Goal: Register for event/course

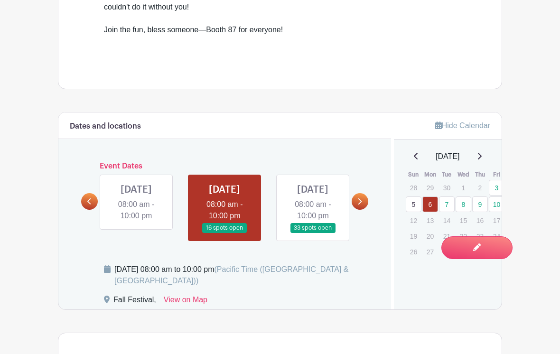
scroll to position [418, 0]
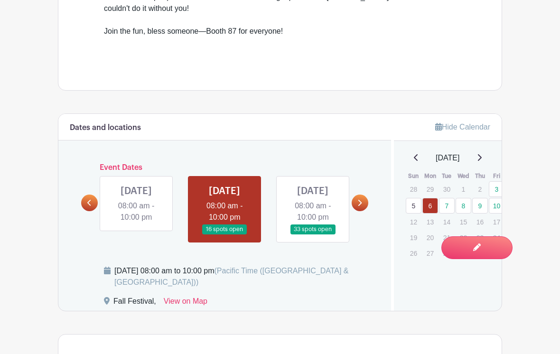
click at [360, 199] on icon at bounding box center [360, 202] width 4 height 7
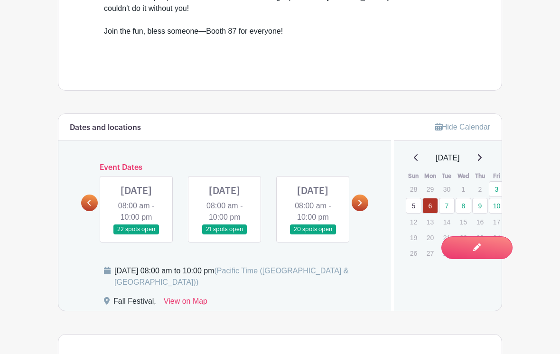
click at [87, 199] on icon at bounding box center [89, 202] width 4 height 7
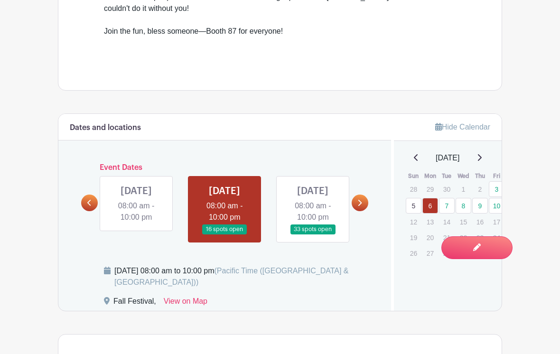
click at [313, 235] on link at bounding box center [313, 235] width 0 height 0
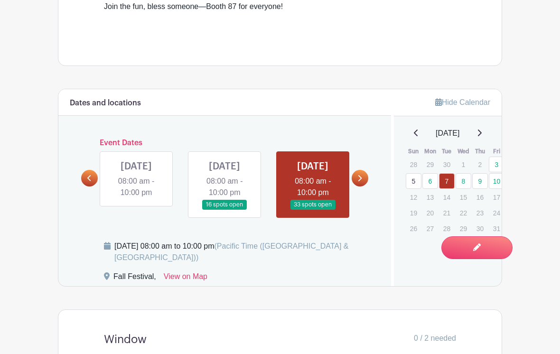
scroll to position [443, 0]
click at [367, 171] on link at bounding box center [360, 178] width 17 height 17
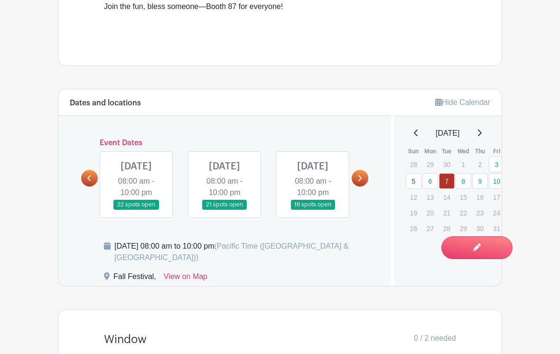
click at [225, 210] on link at bounding box center [225, 210] width 0 height 0
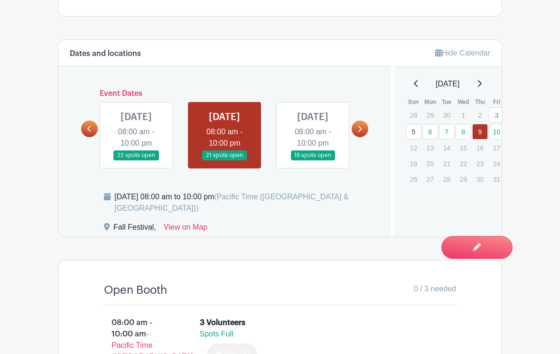
scroll to position [491, 0]
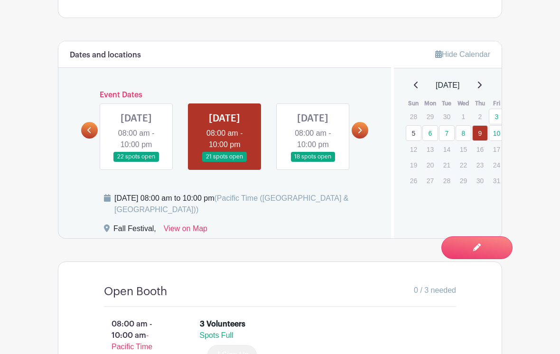
click at [85, 123] on link at bounding box center [89, 130] width 17 height 17
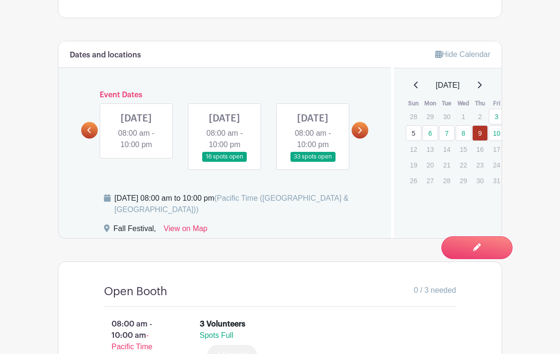
click at [313, 162] on link at bounding box center [313, 162] width 0 height 0
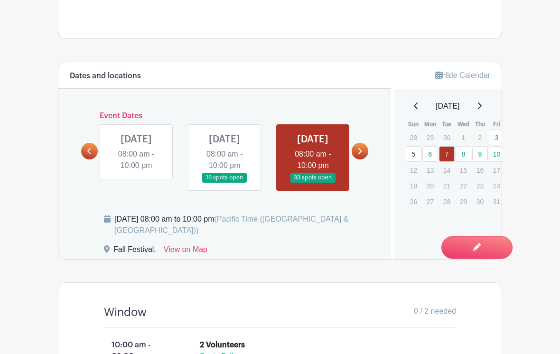
scroll to position [477, 0]
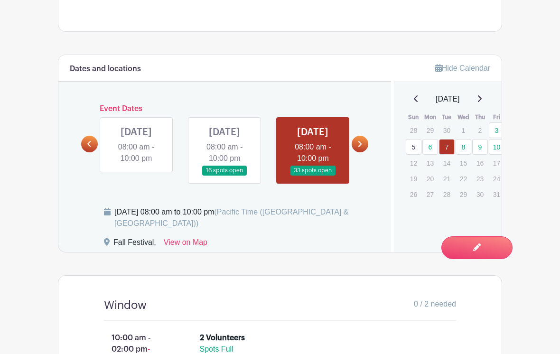
click at [225, 176] on link at bounding box center [225, 176] width 0 height 0
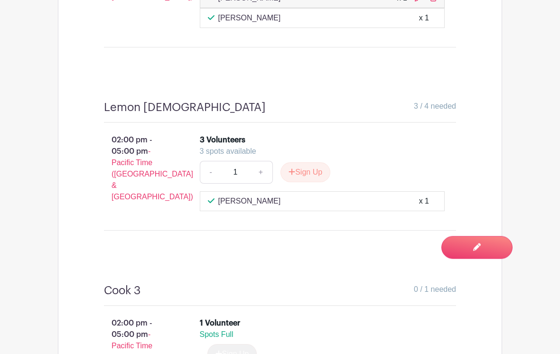
scroll to position [2248, 0]
click at [297, 162] on button "Sign Up" at bounding box center [306, 172] width 50 height 20
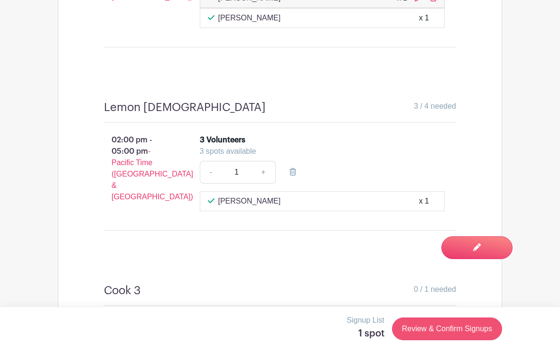
click at [450, 340] on link "Review & Confirm Signups" at bounding box center [447, 329] width 110 height 23
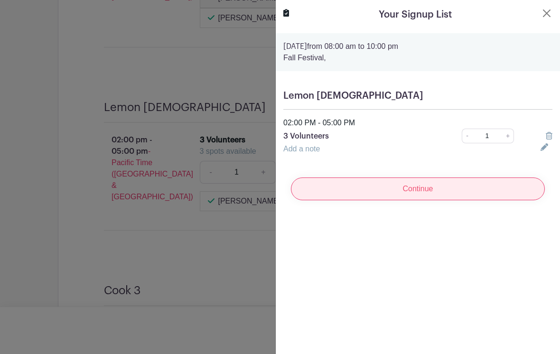
click at [443, 182] on input "Continue" at bounding box center [418, 189] width 254 height 23
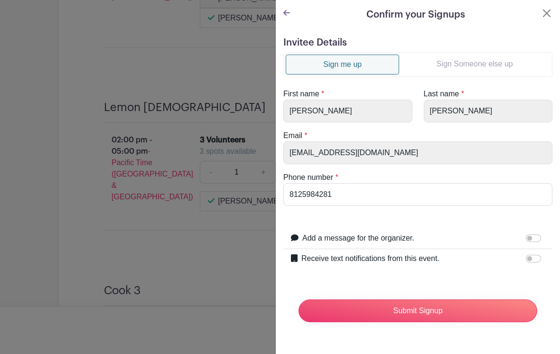
click at [477, 62] on link "Sign Someone else up" at bounding box center [474, 64] width 151 height 19
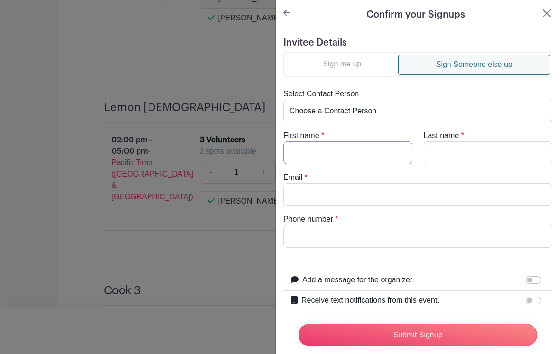
click at [355, 152] on input "First name" at bounding box center [347, 153] width 129 height 23
click at [377, 112] on select "Choose a Contact Person [PERSON_NAME] ([EMAIL_ADDRESS][DOMAIN_NAME]) [PERSON_NA…" at bounding box center [417, 111] width 269 height 23
select select "[PERSON_NAME][EMAIL_ADDRESS][DOMAIN_NAME]"
type input "[PERSON_NAME]"
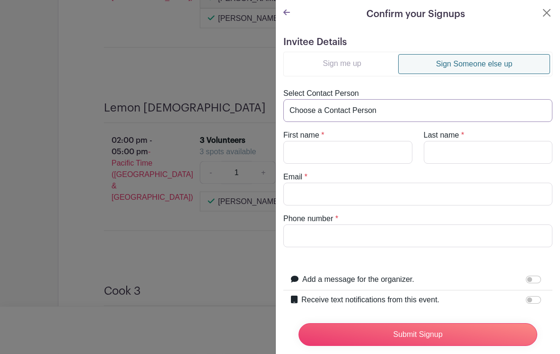
type input "[PERSON_NAME]"
type input "[PERSON_NAME][EMAIL_ADDRESS][DOMAIN_NAME]"
type input "[PHONE_NUMBER]"
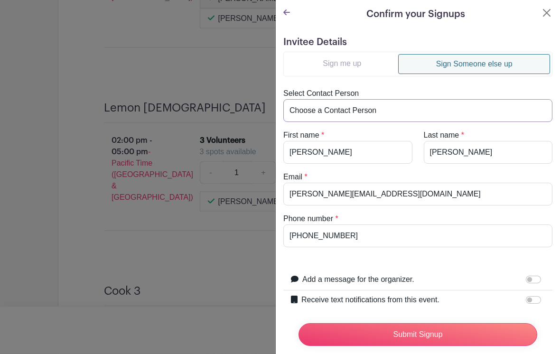
scroll to position [2248, 0]
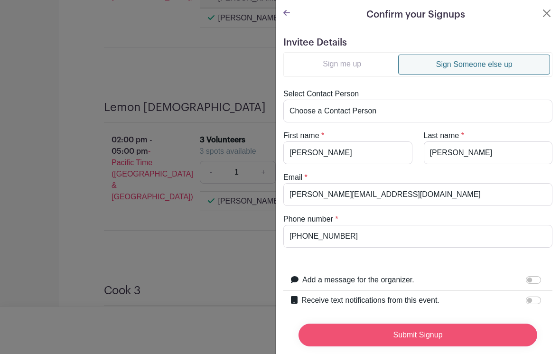
click at [417, 347] on input "Submit Signup" at bounding box center [418, 335] width 239 height 23
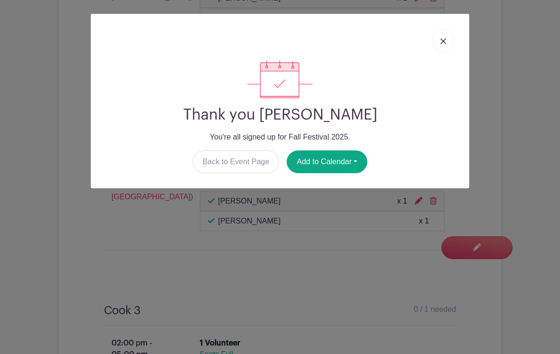
click at [439, 39] on link at bounding box center [444, 41] width 22 height 24
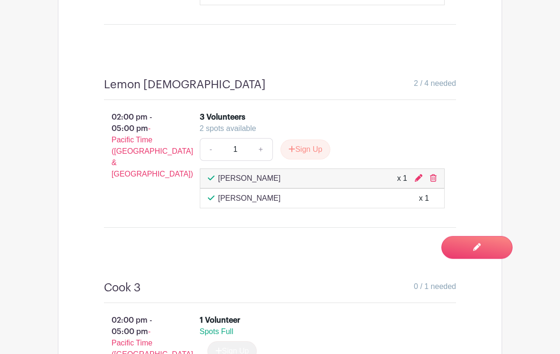
scroll to position [2271, 0]
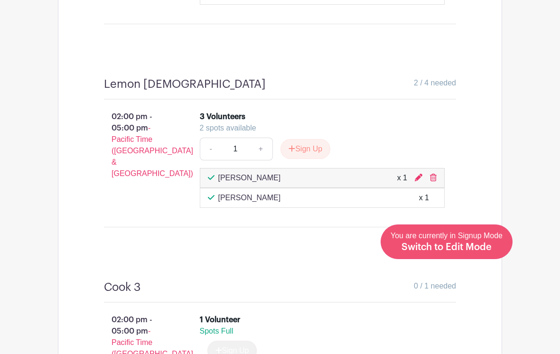
click at [486, 252] on span "Switch to Edit Mode" at bounding box center [447, 247] width 90 height 9
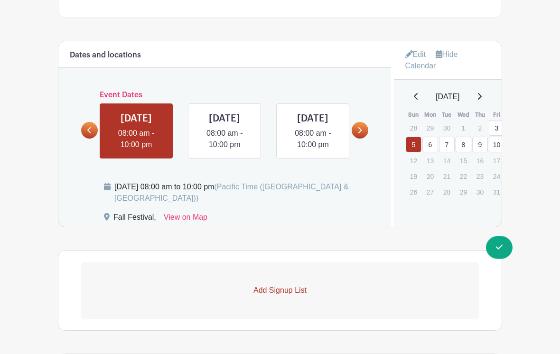
scroll to position [514, 0]
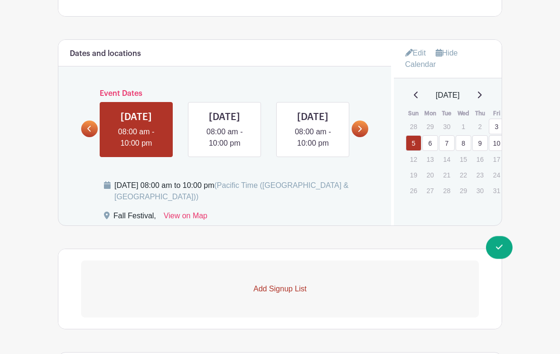
click at [431, 136] on link "6" at bounding box center [431, 144] width 16 height 16
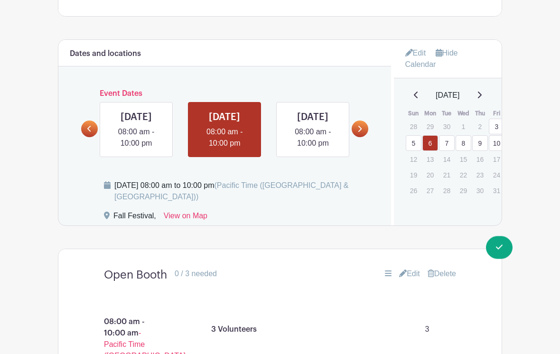
scroll to position [514, 0]
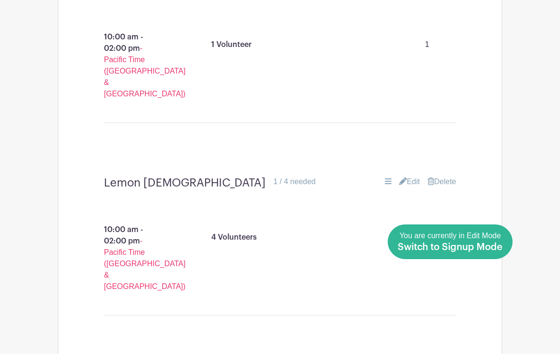
click at [502, 252] on span "Switch to Signup Mode" at bounding box center [450, 247] width 105 height 9
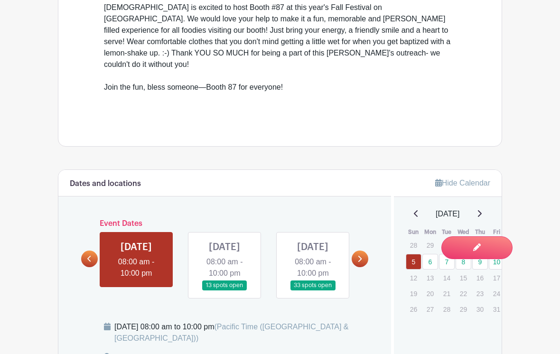
scroll to position [424, 0]
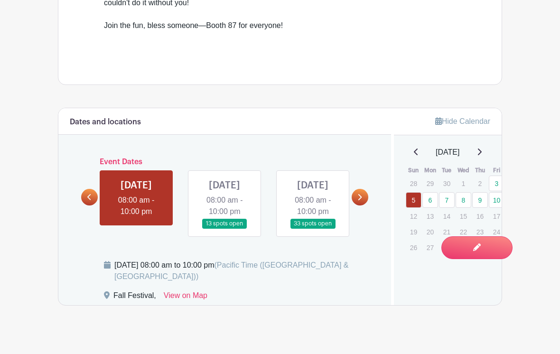
click at [429, 192] on link "6" at bounding box center [431, 200] width 16 height 16
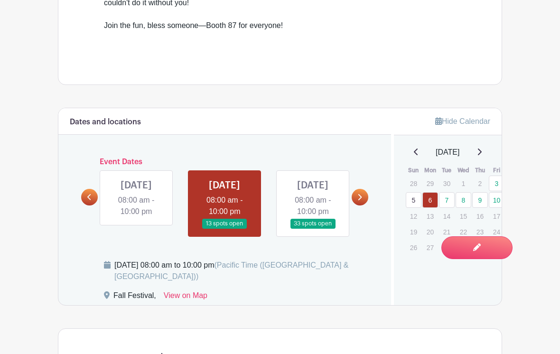
click at [313, 229] on link at bounding box center [313, 229] width 0 height 0
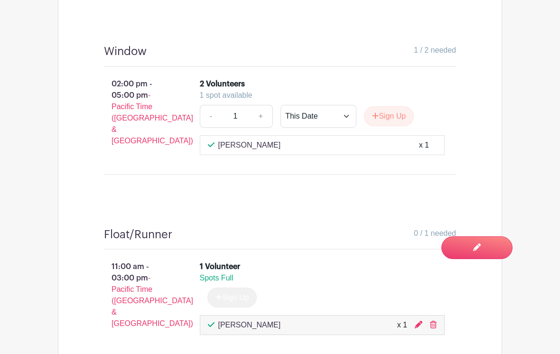
scroll to position [1710, 0]
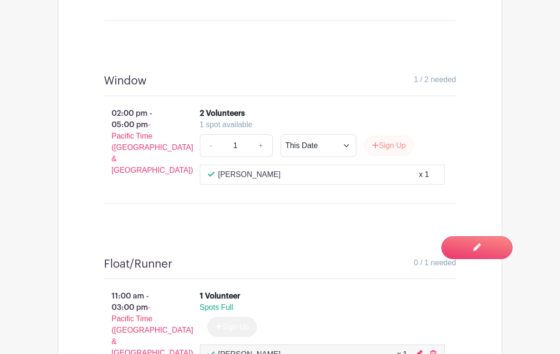
click at [393, 136] on button "Sign Up" at bounding box center [389, 146] width 50 height 20
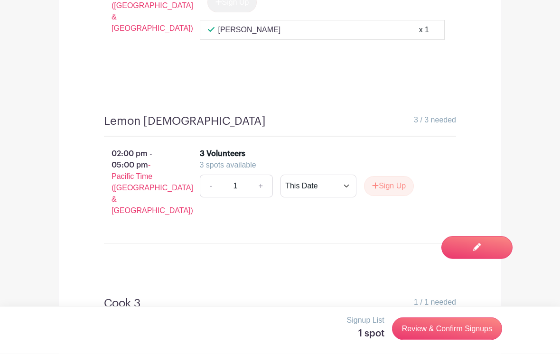
scroll to position [2217, 0]
click at [447, 340] on link "Review & Confirm Signups" at bounding box center [447, 329] width 110 height 23
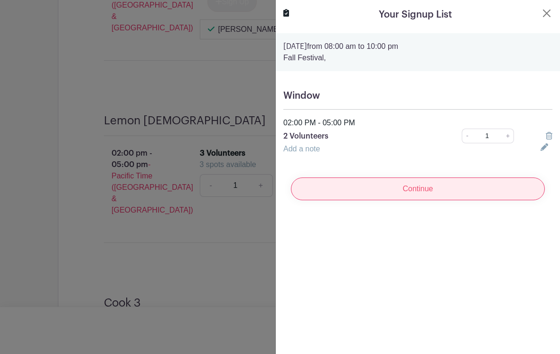
click at [436, 186] on input "Continue" at bounding box center [418, 189] width 254 height 23
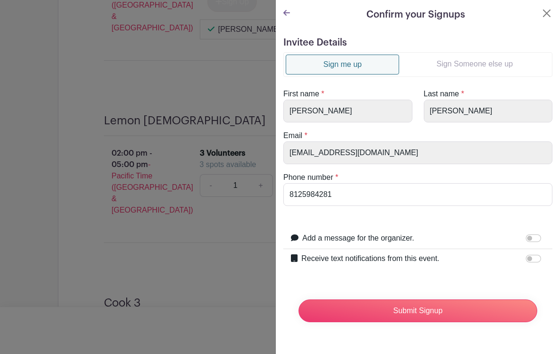
click at [475, 63] on link "Sign Someone else up" at bounding box center [474, 64] width 151 height 19
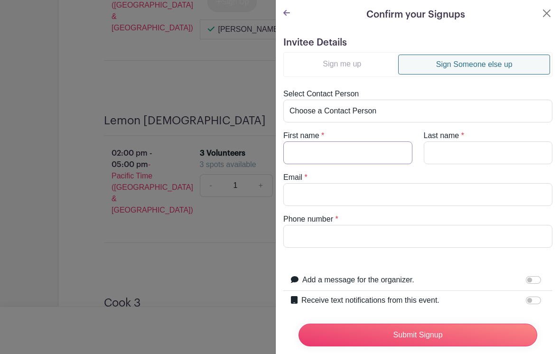
click at [362, 149] on input "First name" at bounding box center [347, 153] width 129 height 23
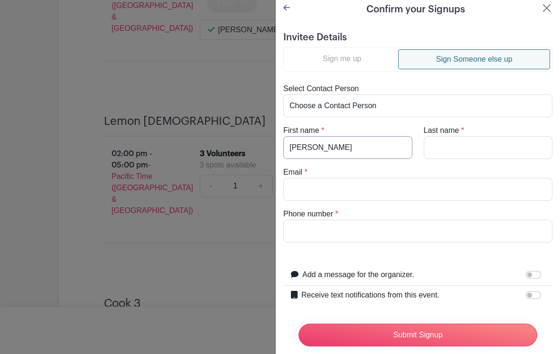
scroll to position [5, 0]
type input "[PERSON_NAME]"
click at [467, 138] on input "Last name" at bounding box center [488, 147] width 129 height 23
type input "Wolf"
click at [308, 200] on input "Email" at bounding box center [417, 189] width 269 height 23
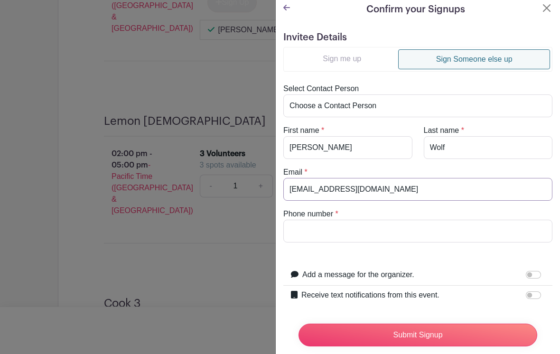
type input "[EMAIL_ADDRESS][DOMAIN_NAME]"
click at [321, 223] on input "Phone number" at bounding box center [417, 231] width 269 height 23
type input "8124231432"
click at [536, 293] on input "Receive text notifications from this event." at bounding box center [533, 296] width 15 height 8
checkbox input "true"
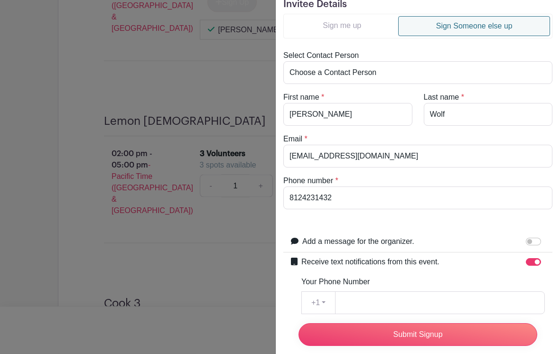
scroll to position [38, 0]
click at [437, 304] on input "Your Phone Number" at bounding box center [440, 303] width 210 height 23
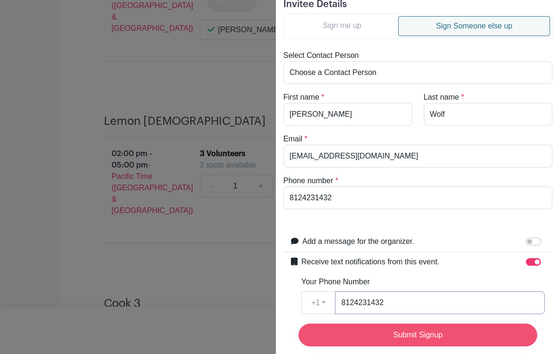
type input "8124231432"
click at [503, 345] on input "Submit Signup" at bounding box center [418, 335] width 239 height 23
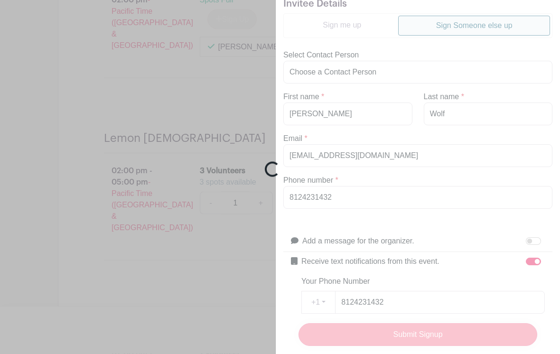
scroll to position [2217, 0]
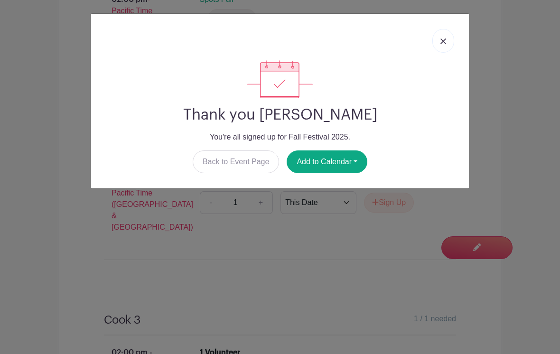
click at [447, 40] on link at bounding box center [444, 41] width 22 height 24
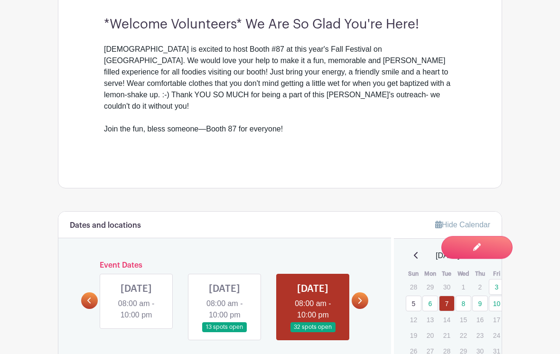
scroll to position [0, 0]
